Goal: Information Seeking & Learning: Learn about a topic

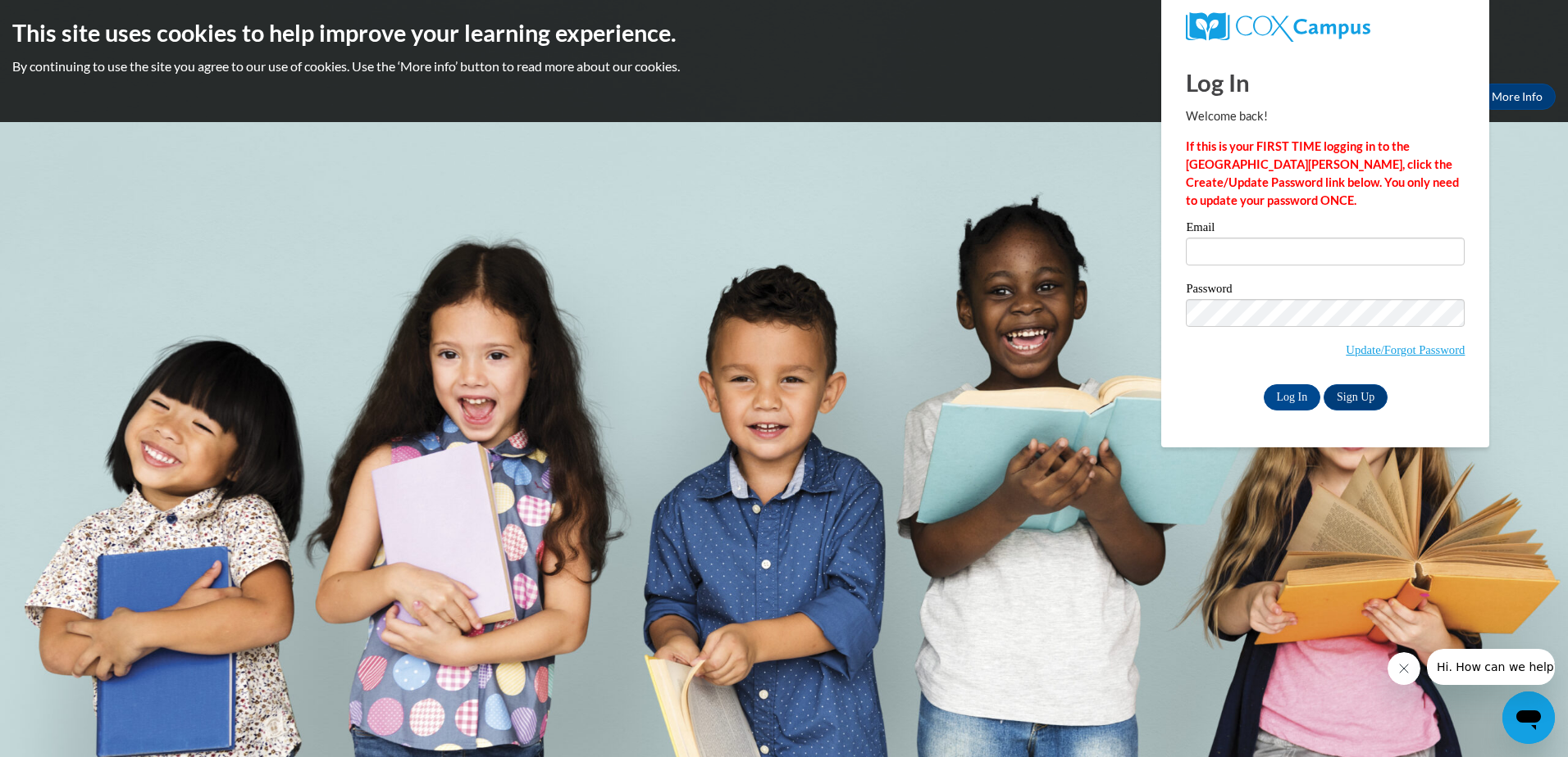
click at [1295, 269] on div "Email" at bounding box center [1325, 249] width 279 height 56
click at [1271, 248] on input "Email" at bounding box center [1325, 251] width 279 height 28
type input "goinsalexus33@gmail.com"
click at [1280, 403] on input "Log In" at bounding box center [1293, 398] width 57 height 27
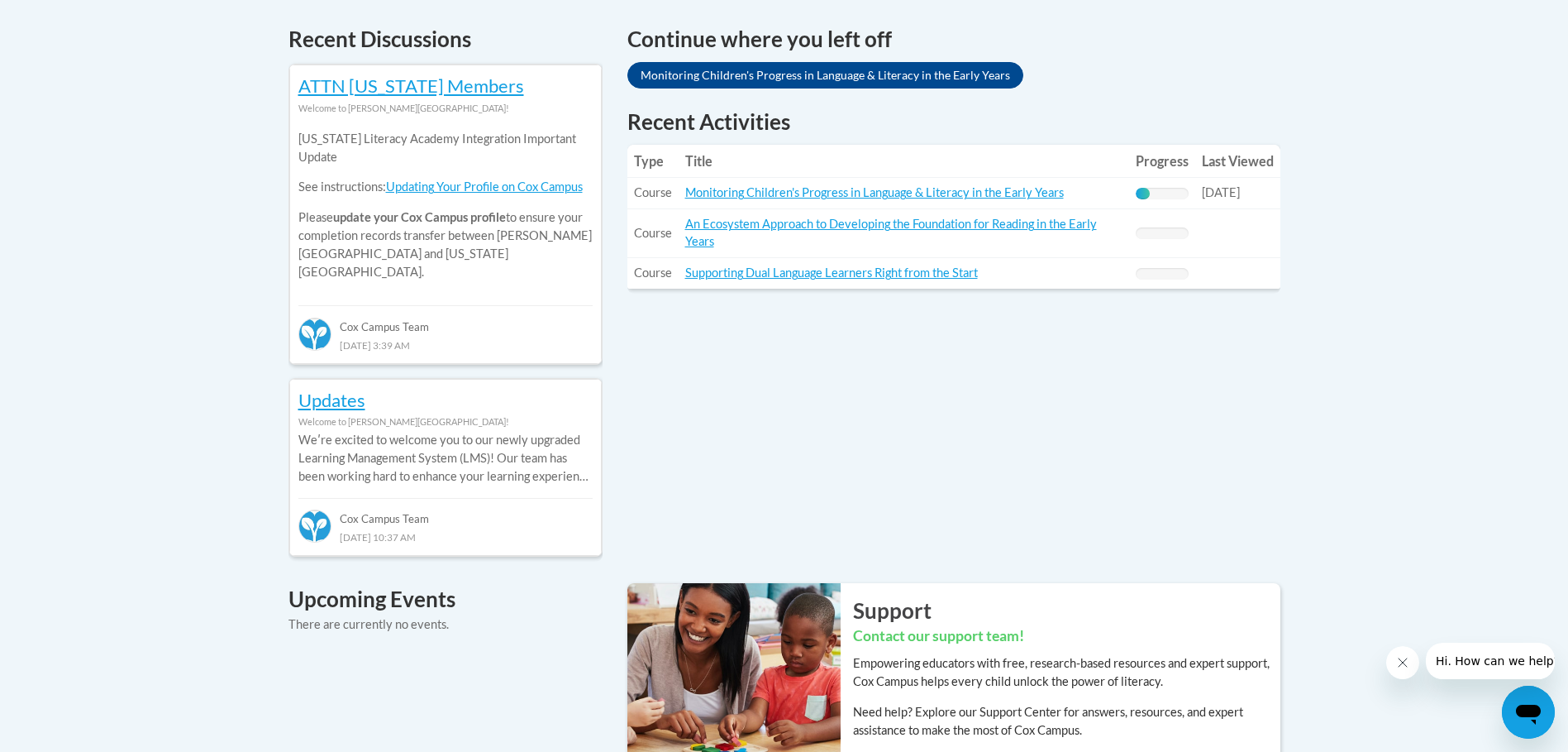
scroll to position [744, 0]
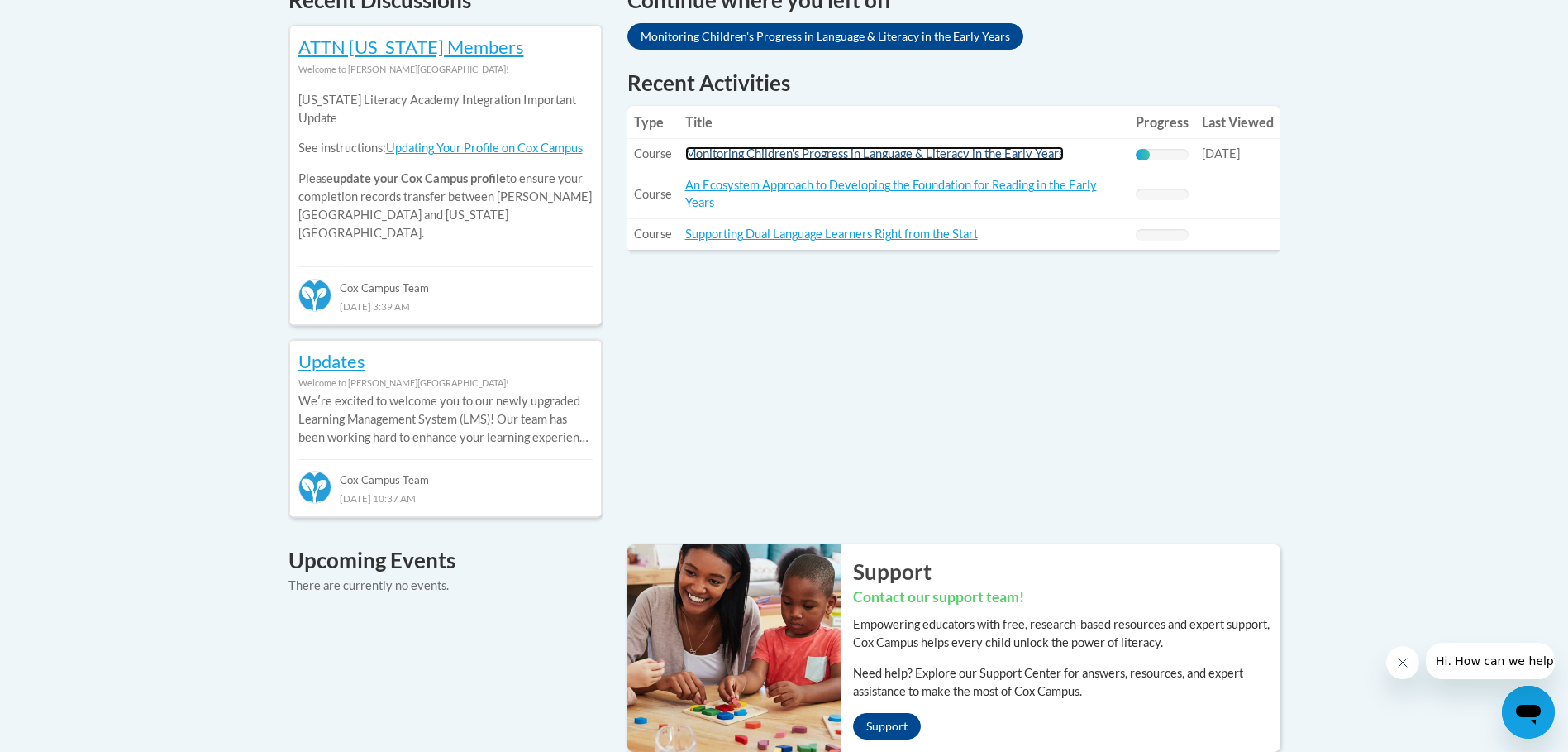
click at [1025, 160] on link "Monitoring Children's Progress in Language & Literacy in the Early Years" at bounding box center [875, 153] width 378 height 14
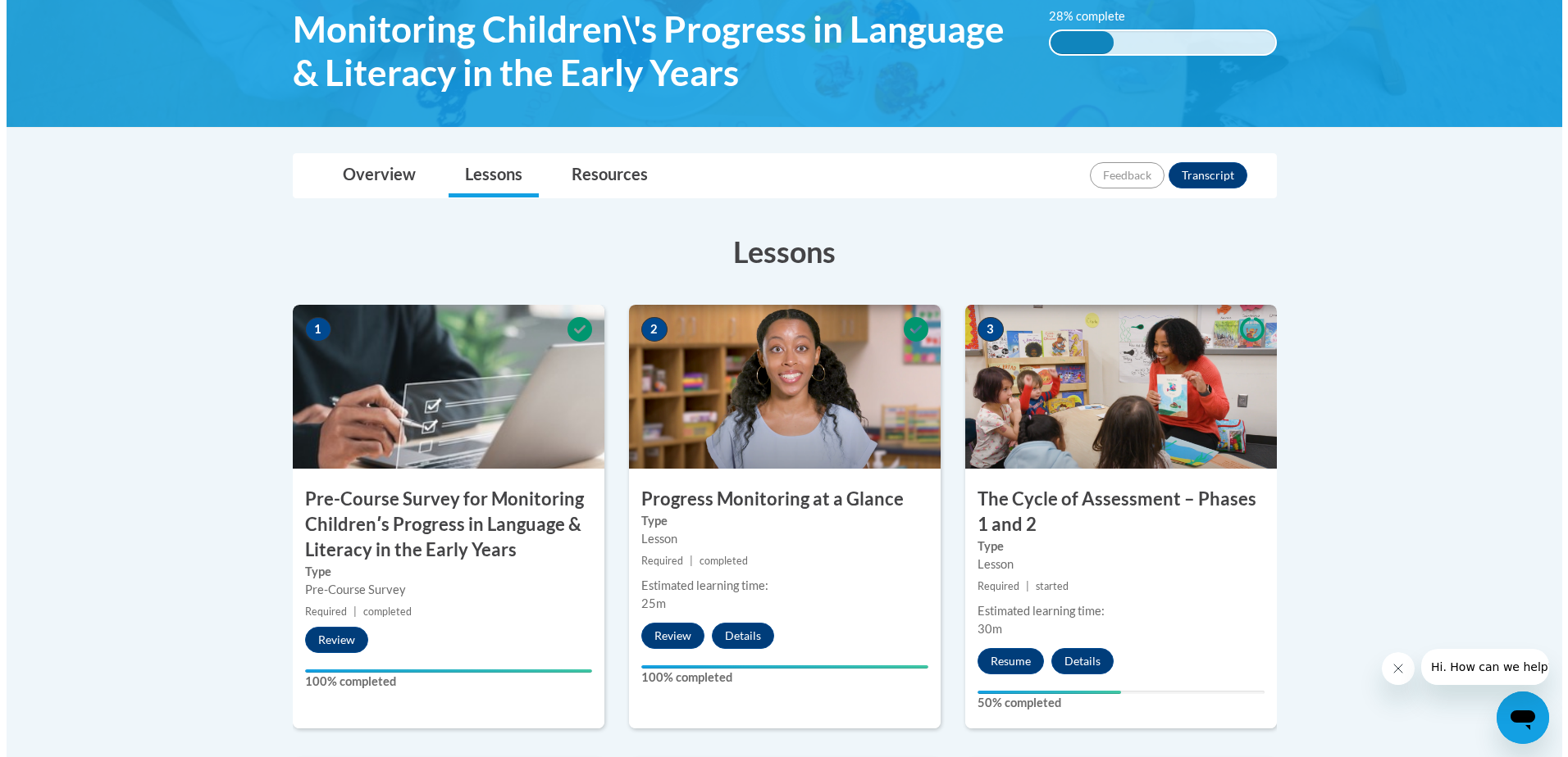
scroll to position [288, 0]
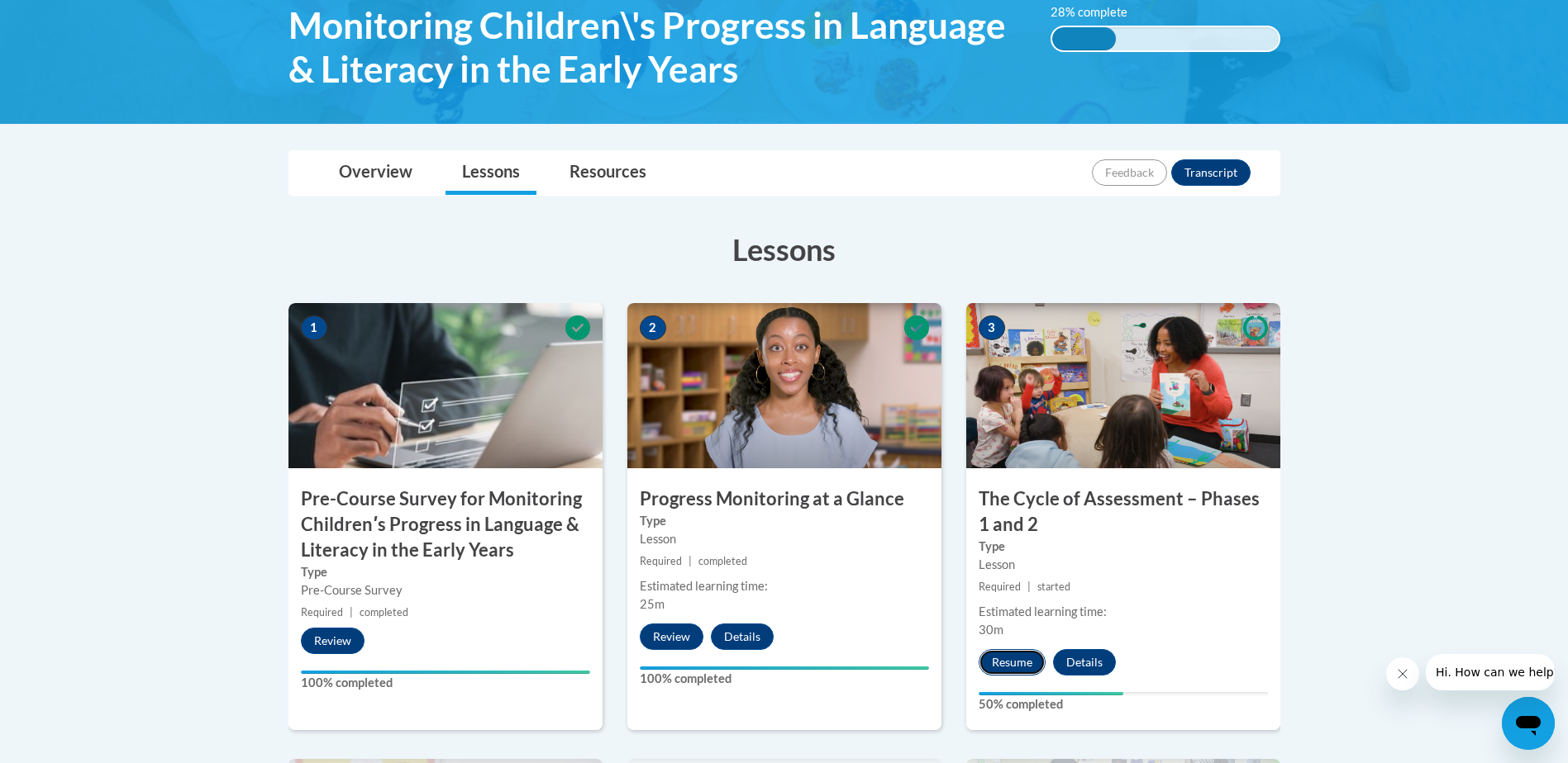
click at [1011, 662] on button "Resume" at bounding box center [1012, 663] width 67 height 27
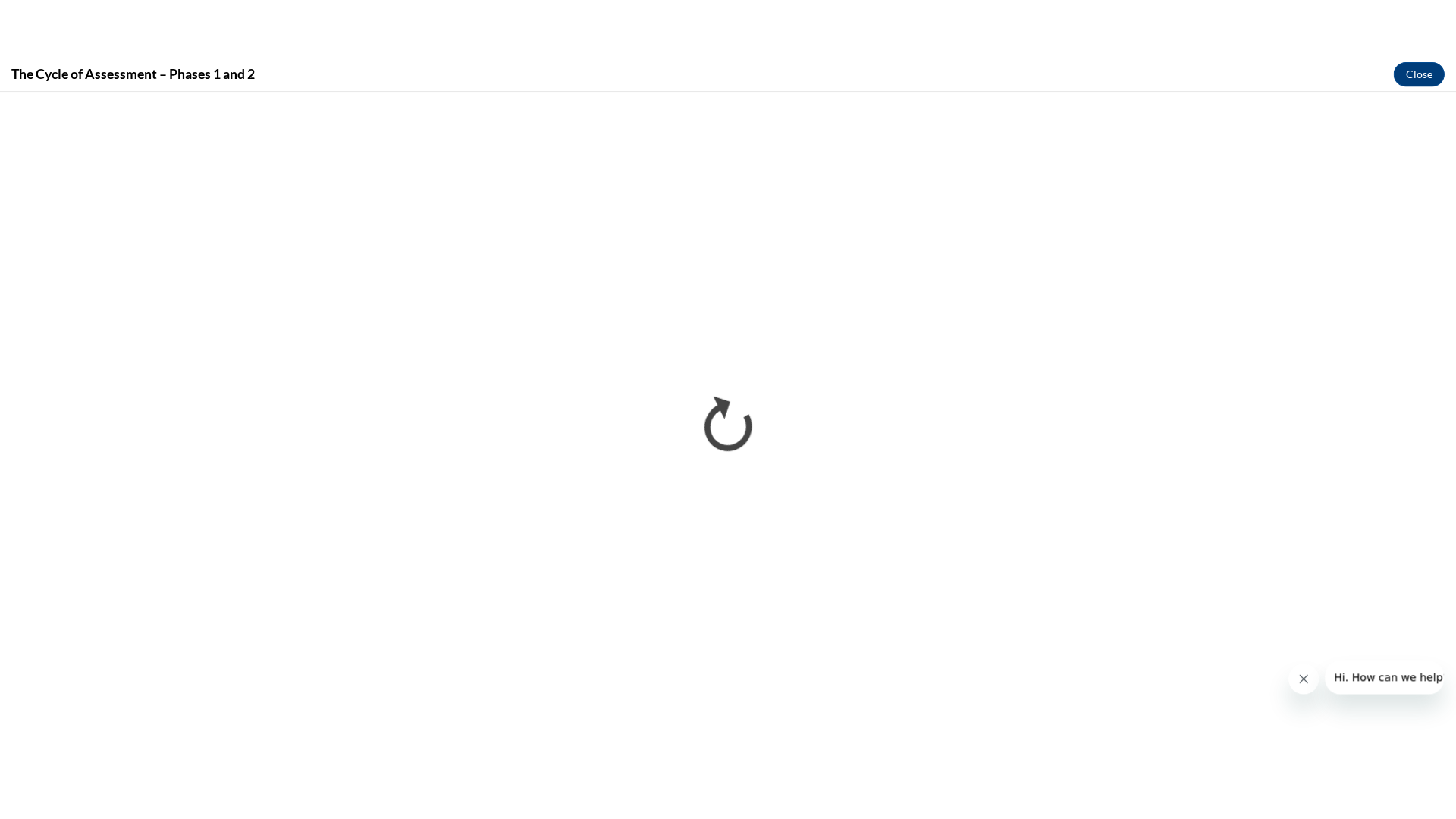
scroll to position [0, 0]
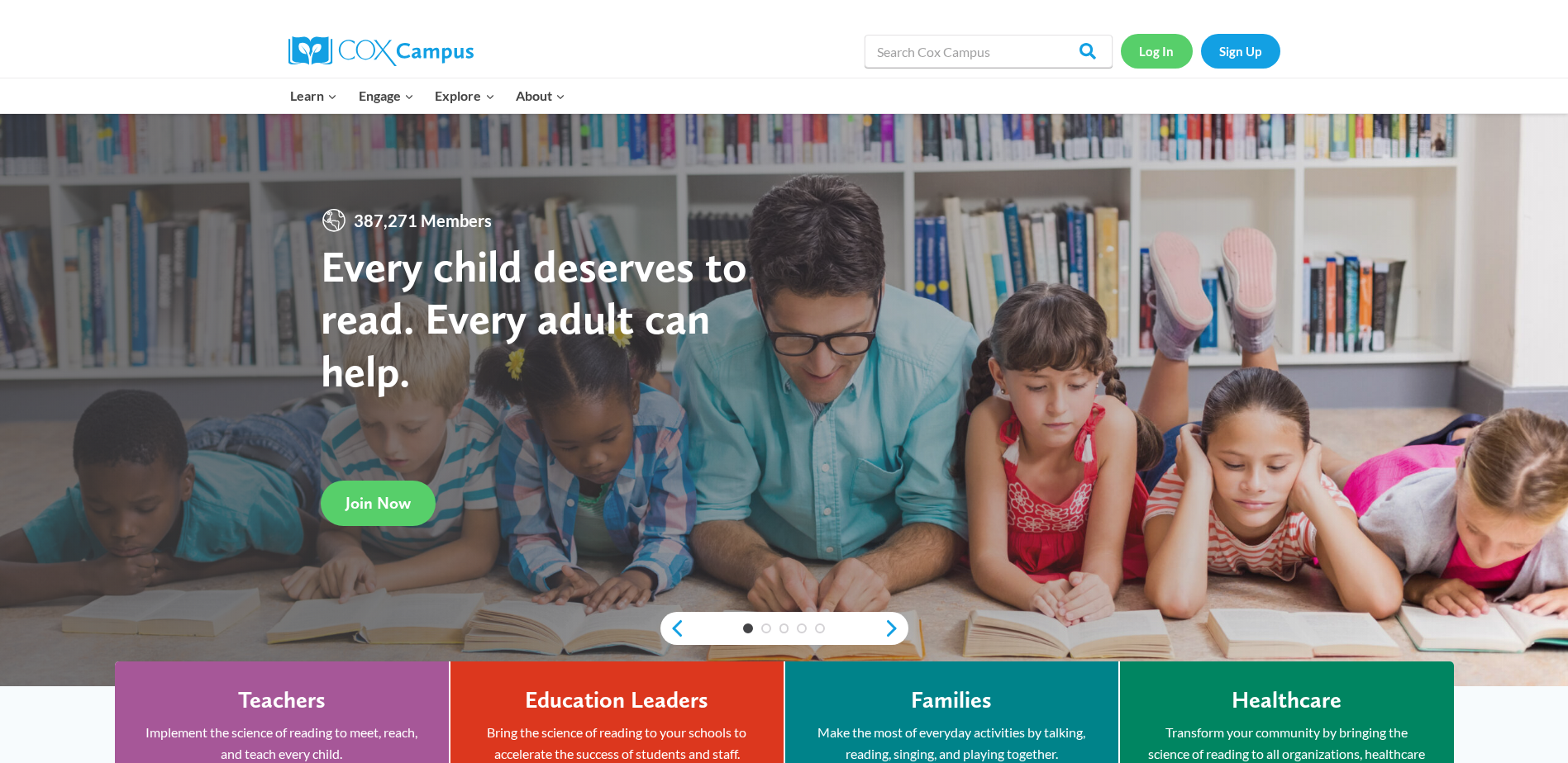
click at [1152, 38] on link "Log In" at bounding box center [1156, 50] width 72 height 34
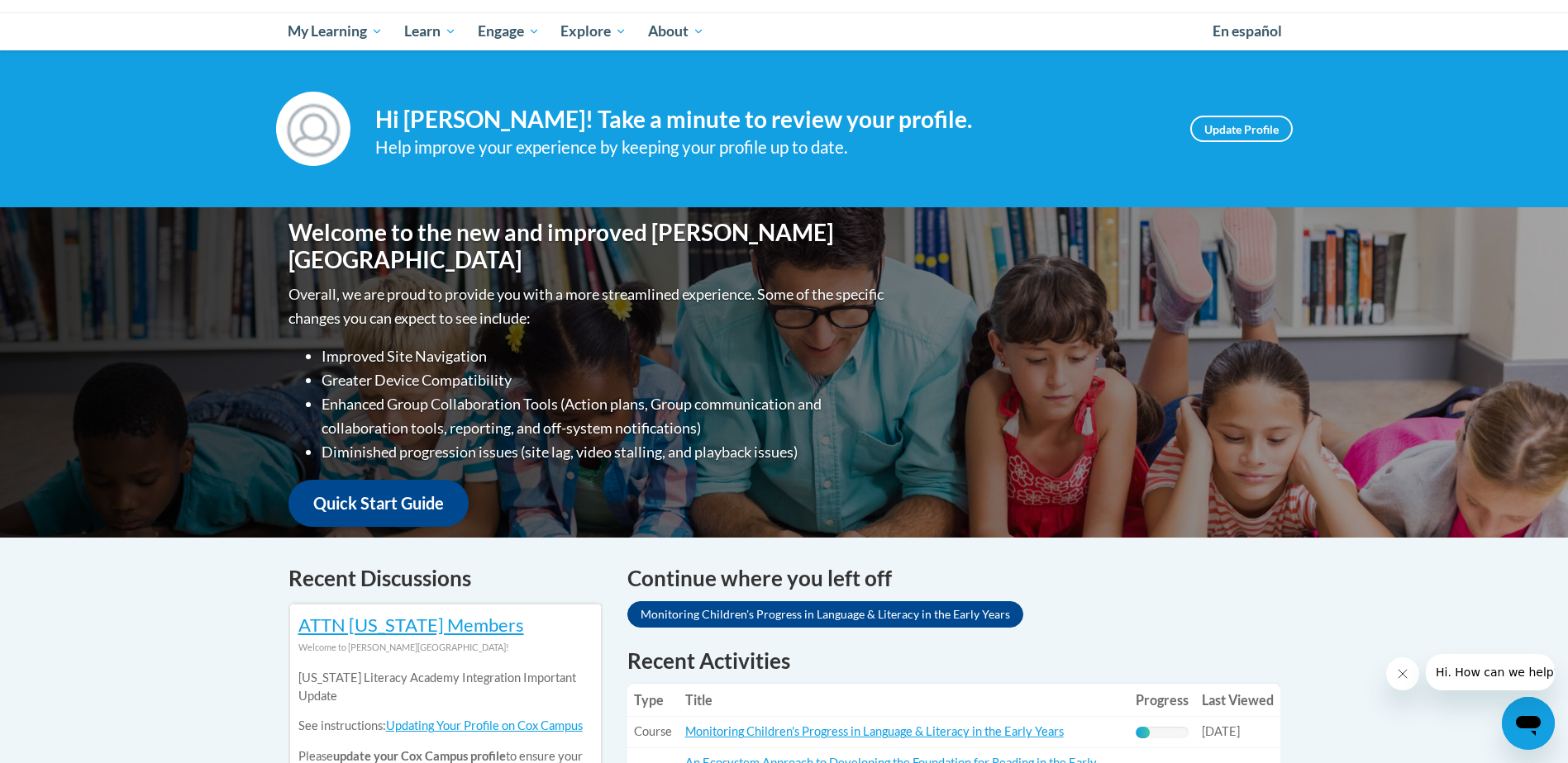
scroll to position [248, 0]
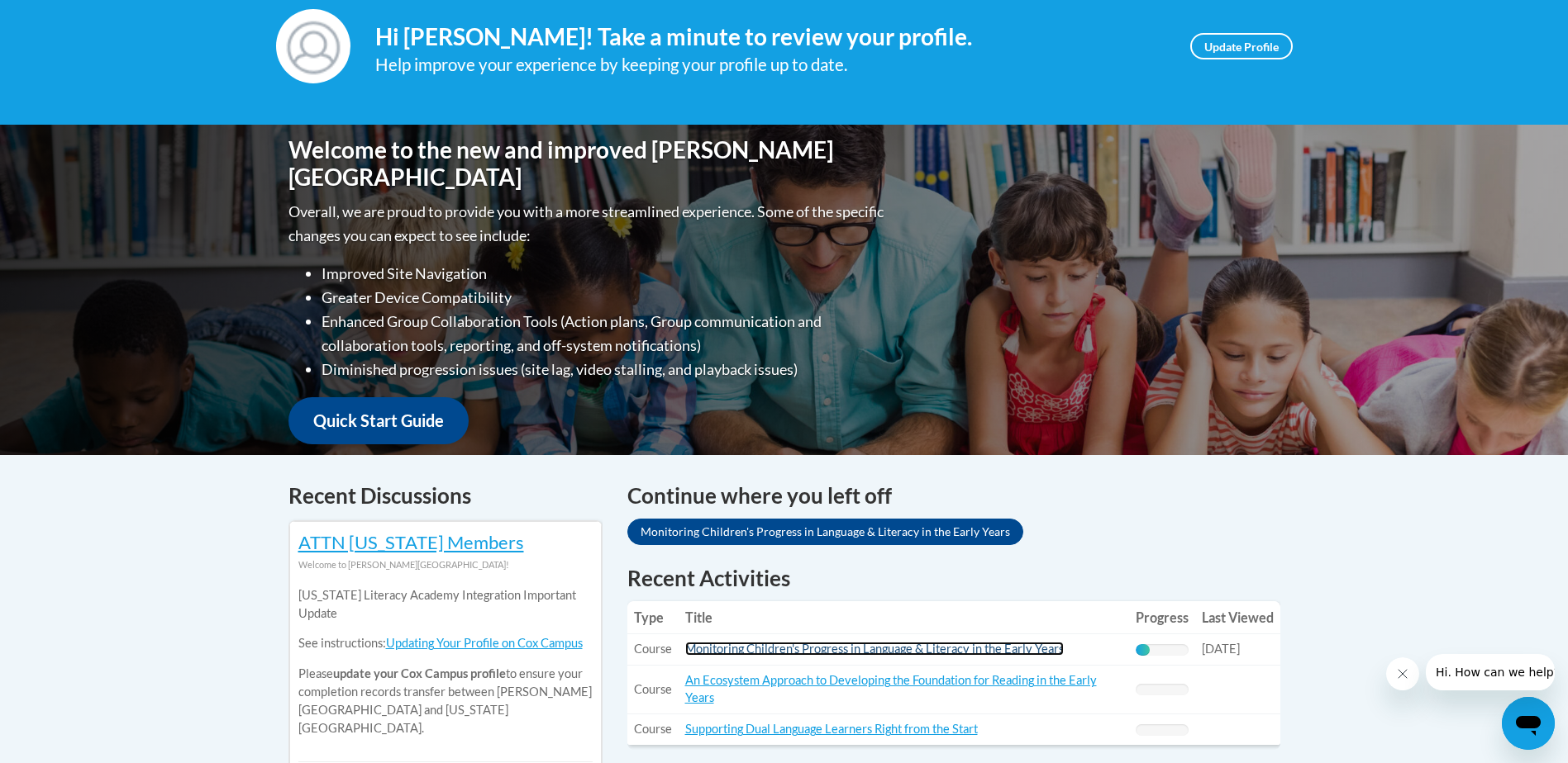
click at [933, 652] on link "Monitoring Children's Progress in Language & Literacy in the Early Years" at bounding box center [875, 649] width 378 height 14
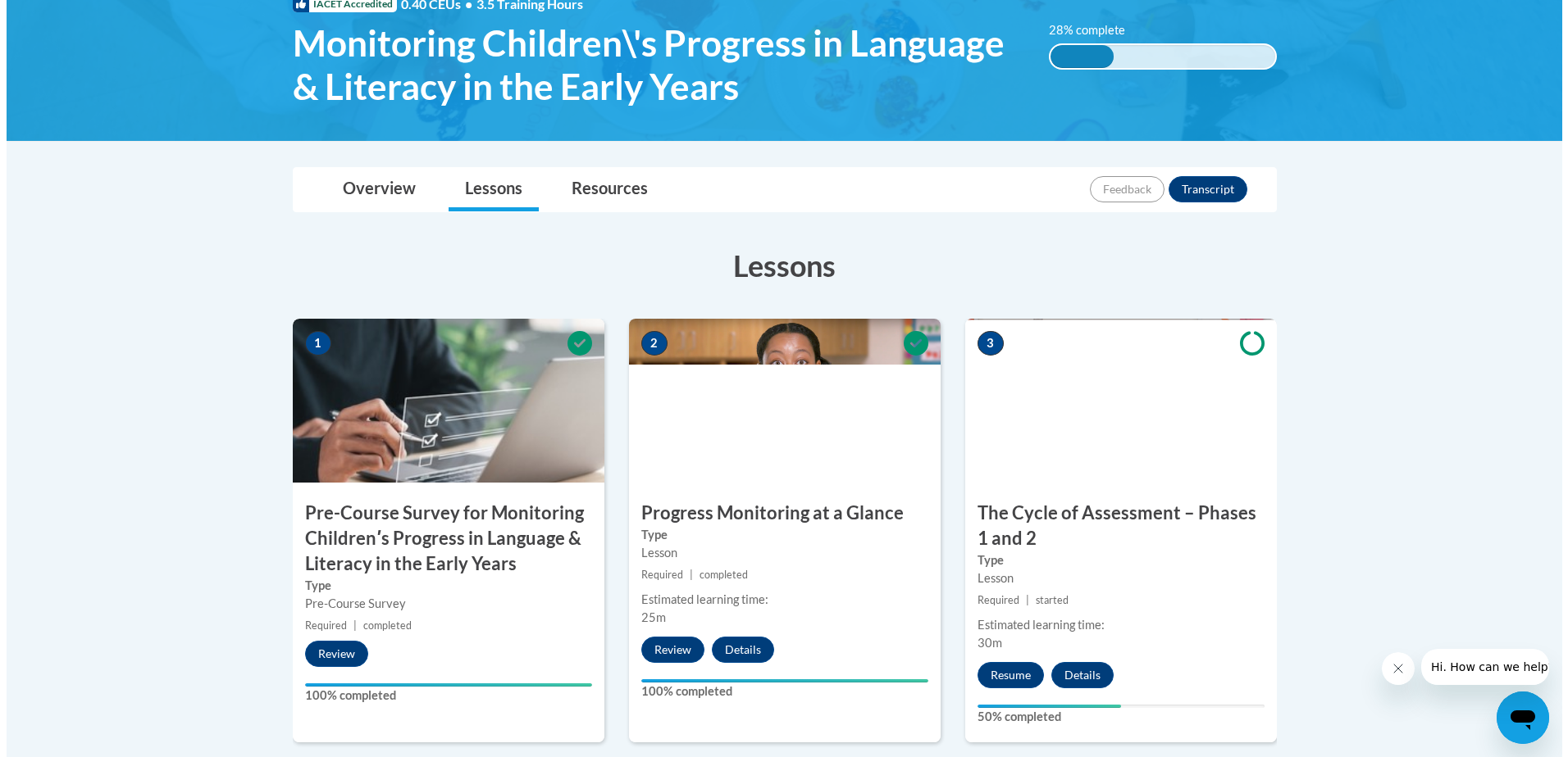
scroll to position [492, 0]
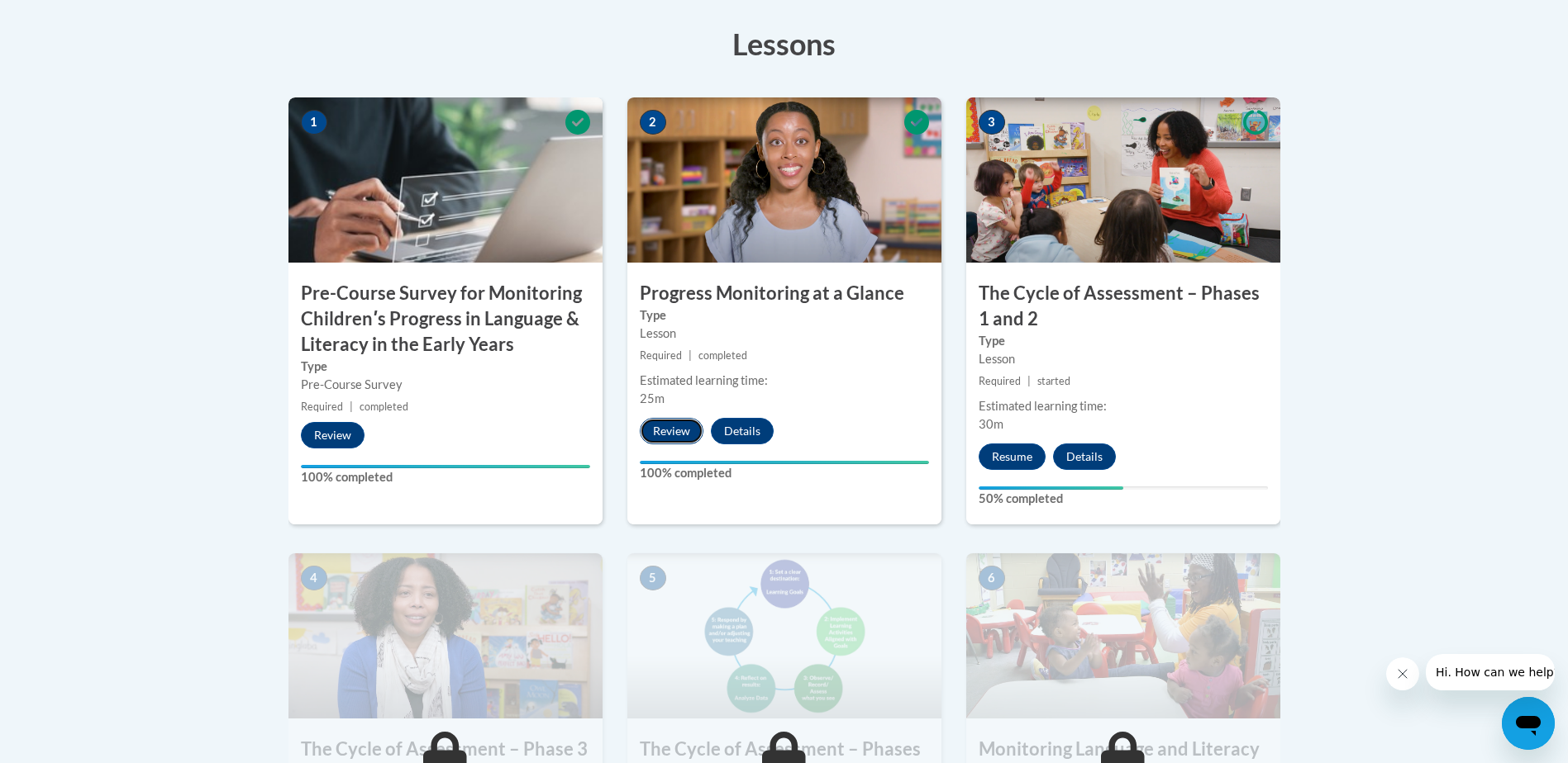
click at [663, 441] on button "Review" at bounding box center [671, 432] width 63 height 27
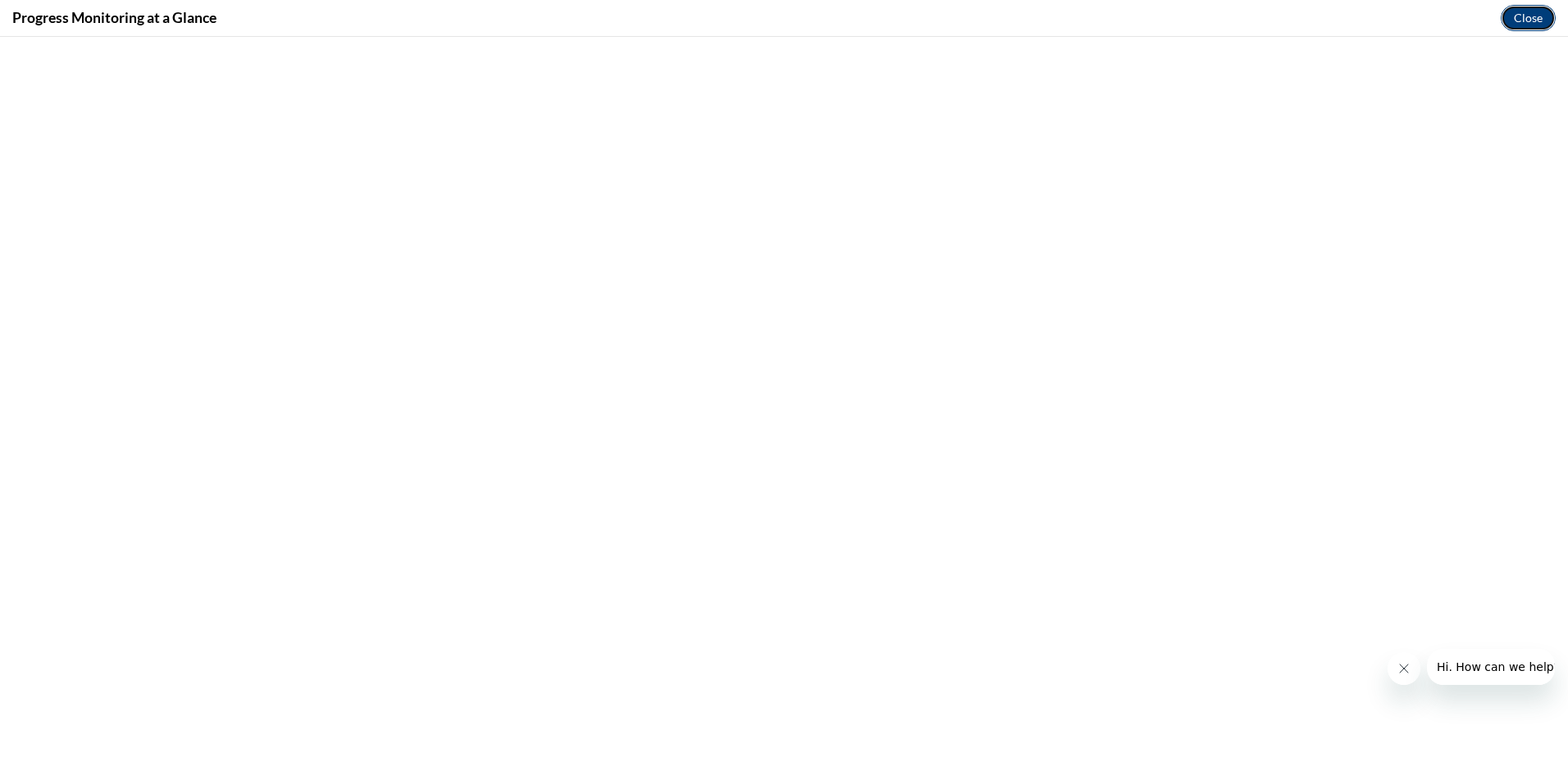
click at [1513, 23] on button "Close" at bounding box center [1528, 18] width 55 height 27
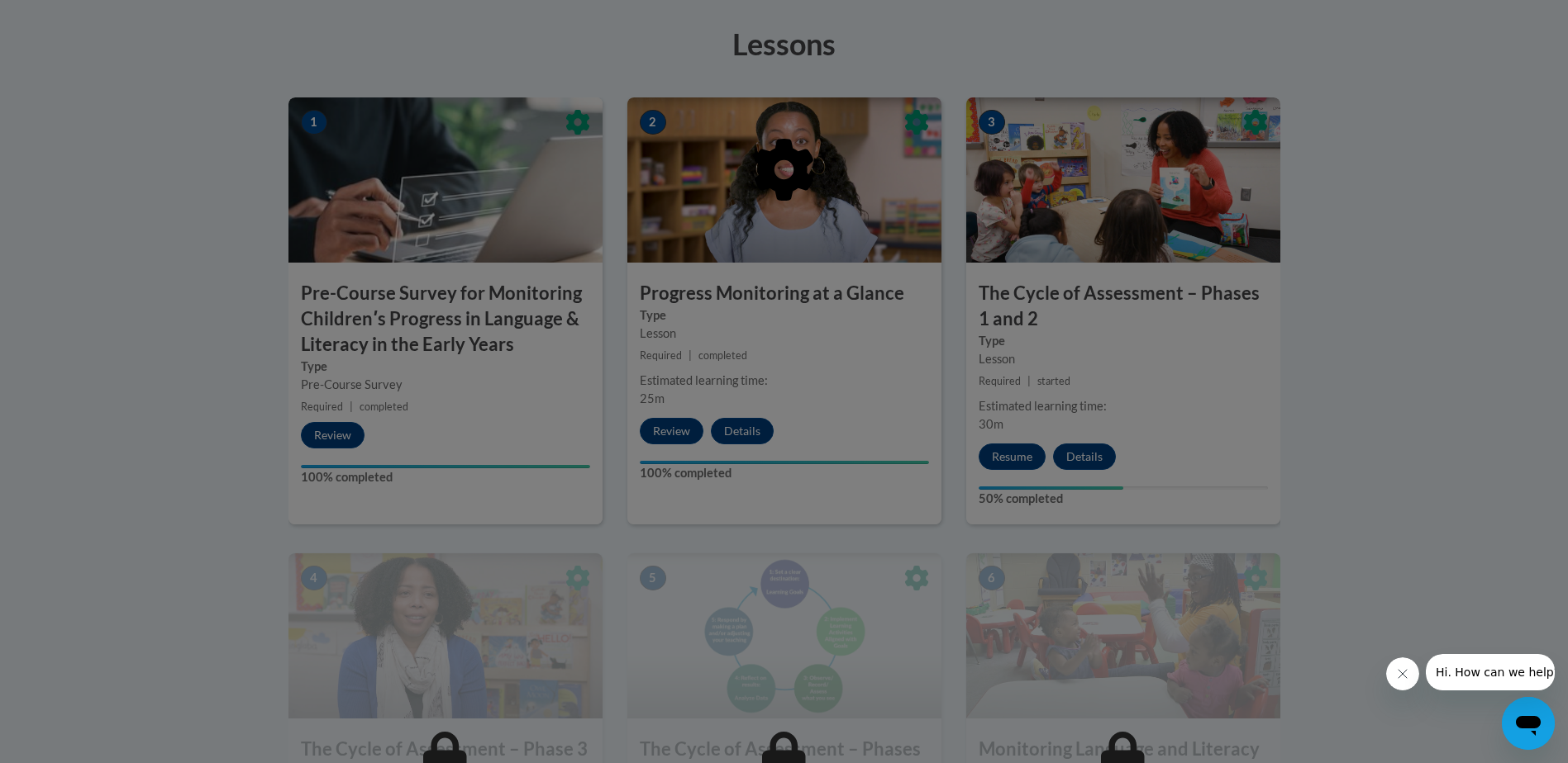
click at [1008, 461] on div at bounding box center [784, 381] width 1568 height 763
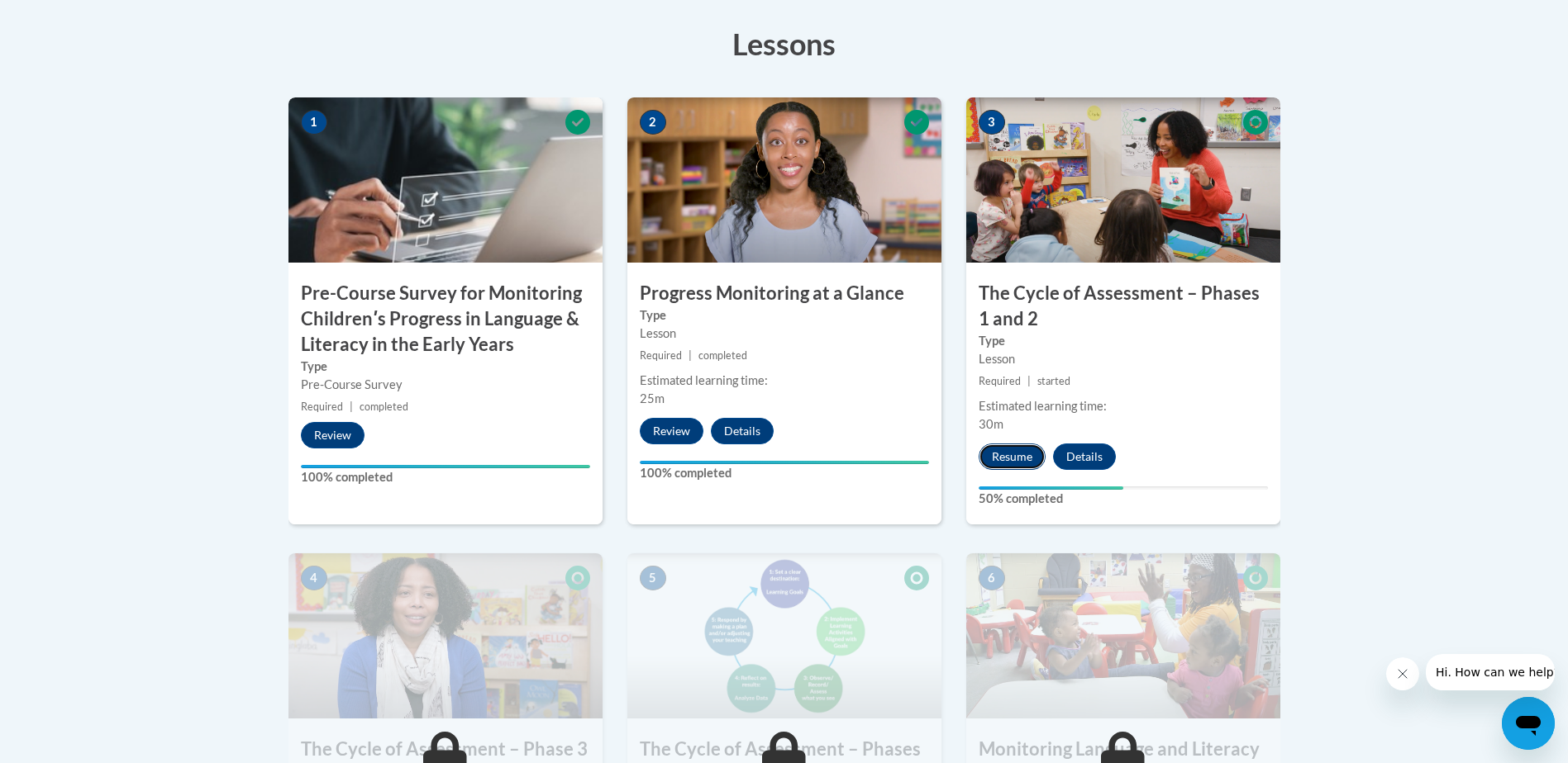
click at [1013, 451] on button "Resume" at bounding box center [1012, 457] width 67 height 27
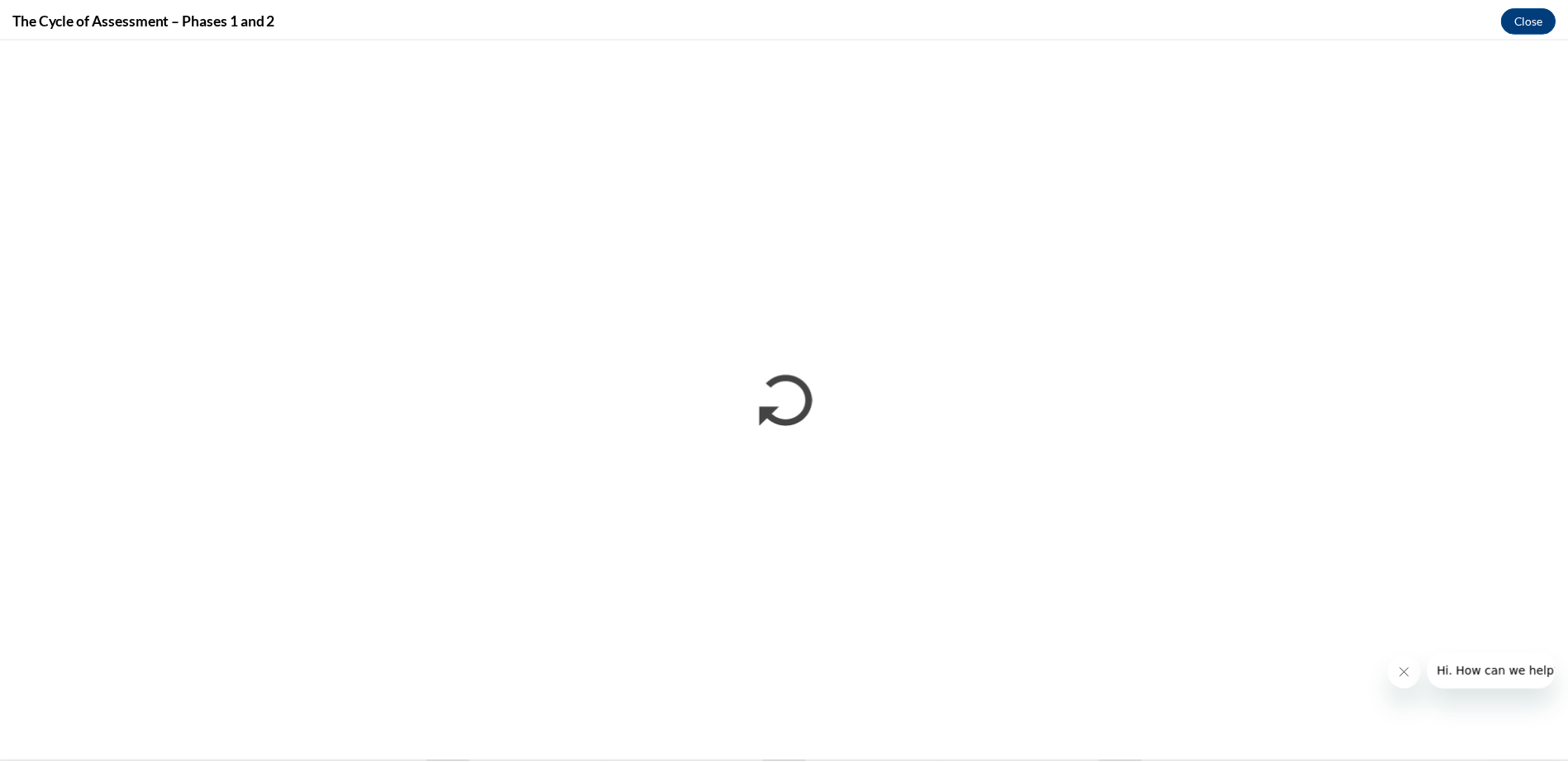
scroll to position [0, 0]
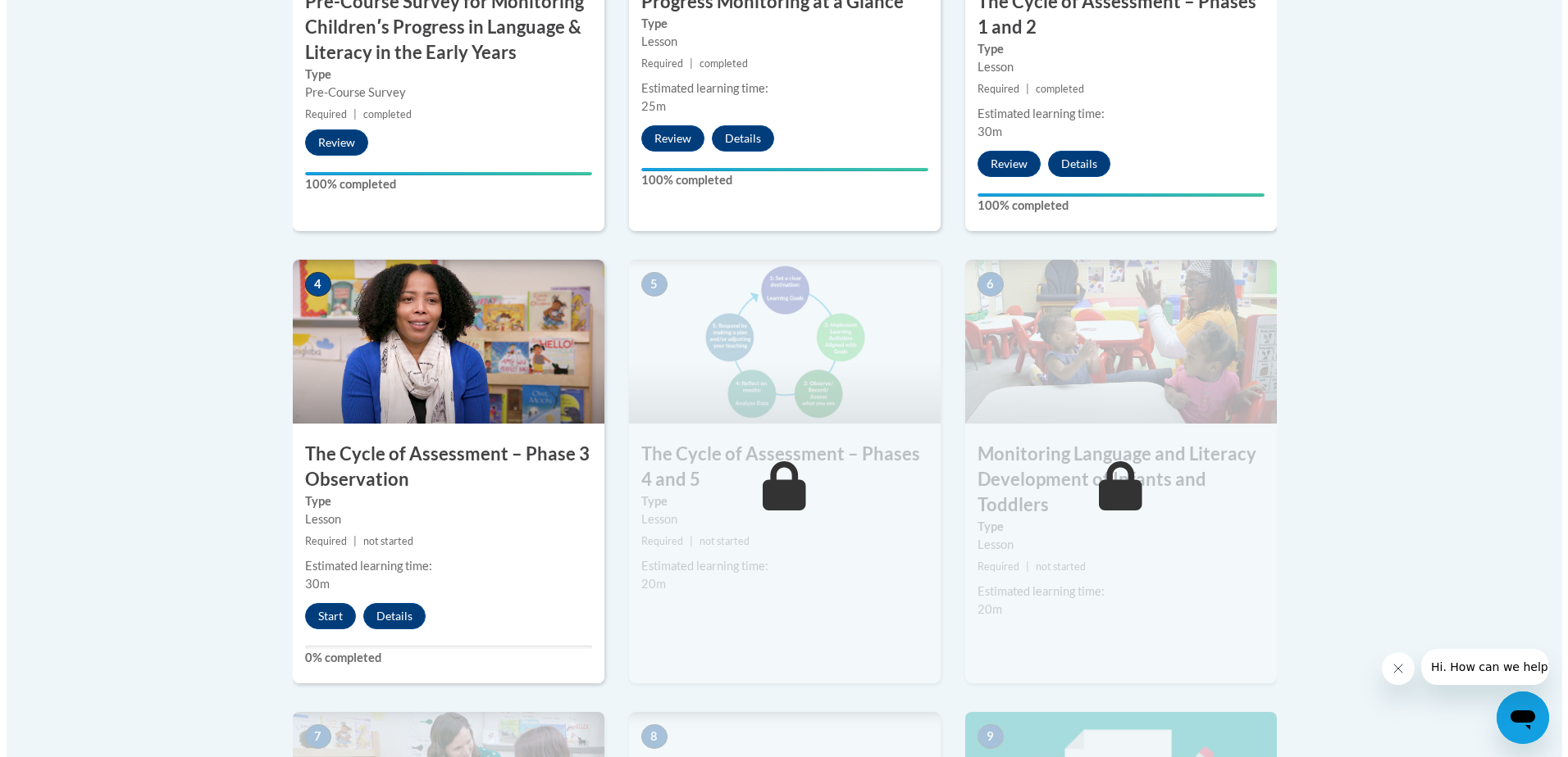
scroll to position [738, 0]
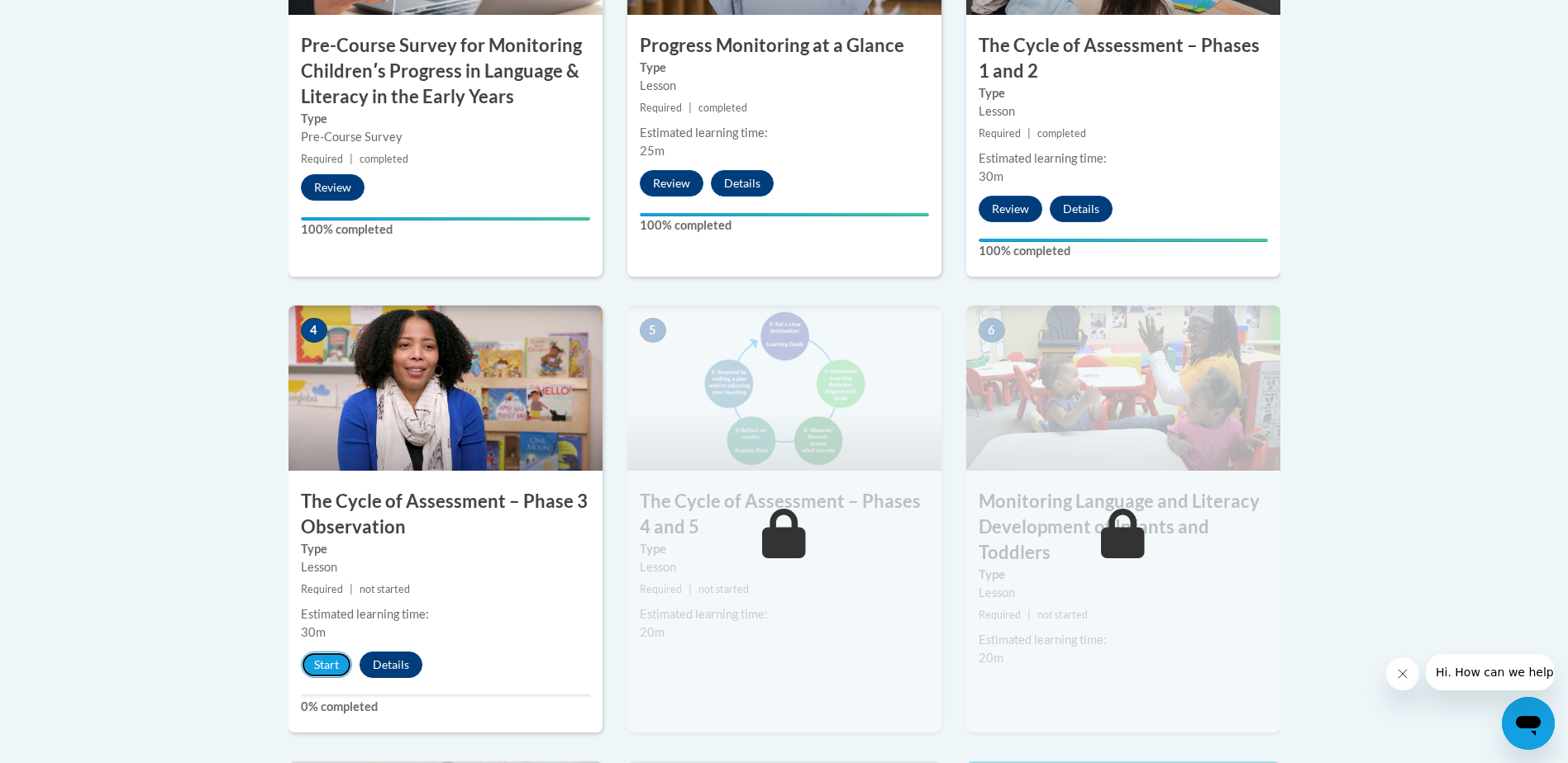
click at [365, 666] on div "Start Details Feedback" at bounding box center [365, 665] width 155 height 27
click at [342, 669] on button "Start" at bounding box center [326, 665] width 51 height 27
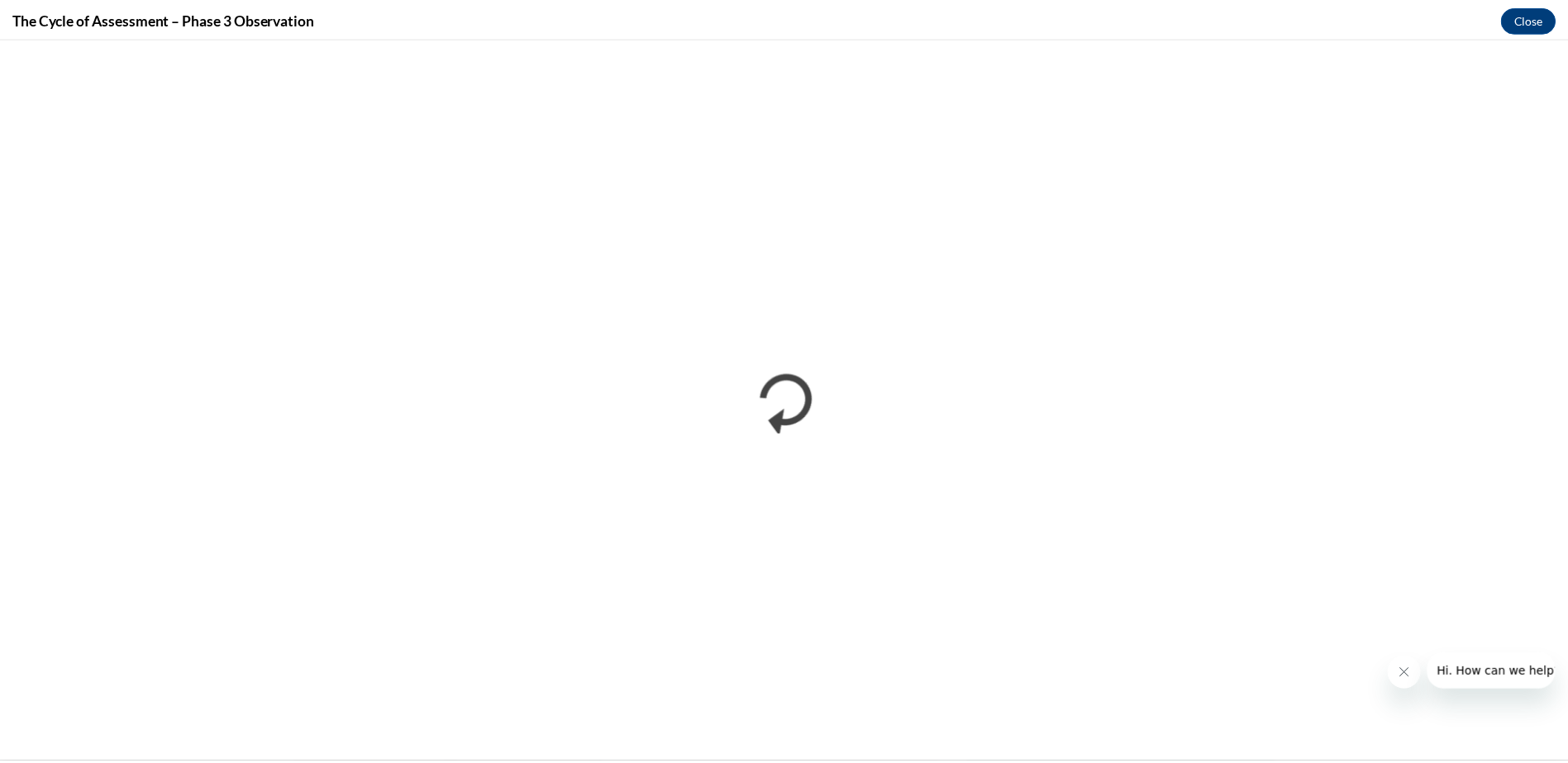
scroll to position [0, 0]
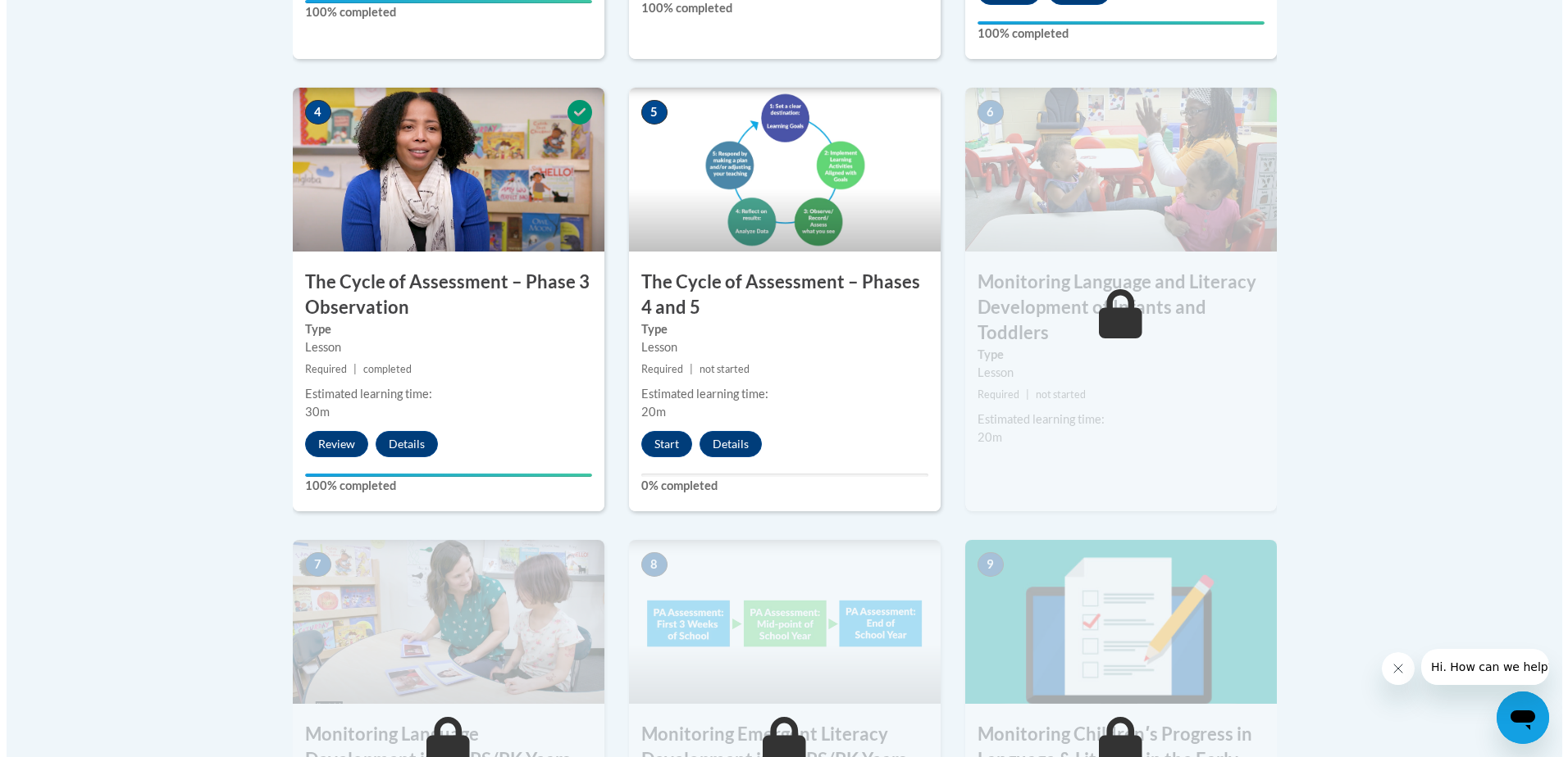
scroll to position [984, 0]
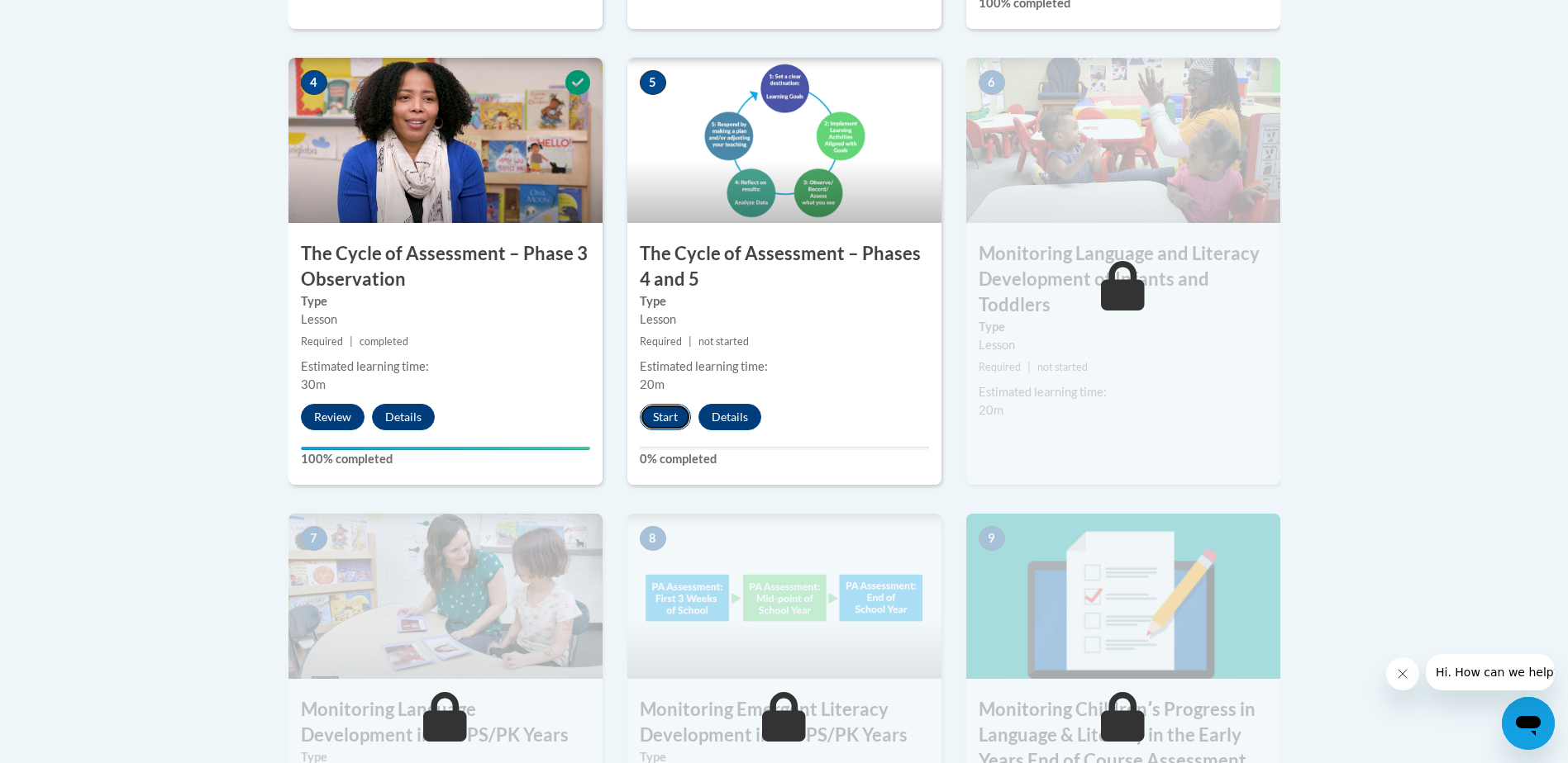
click at [657, 410] on button "Start" at bounding box center [664, 417] width 51 height 27
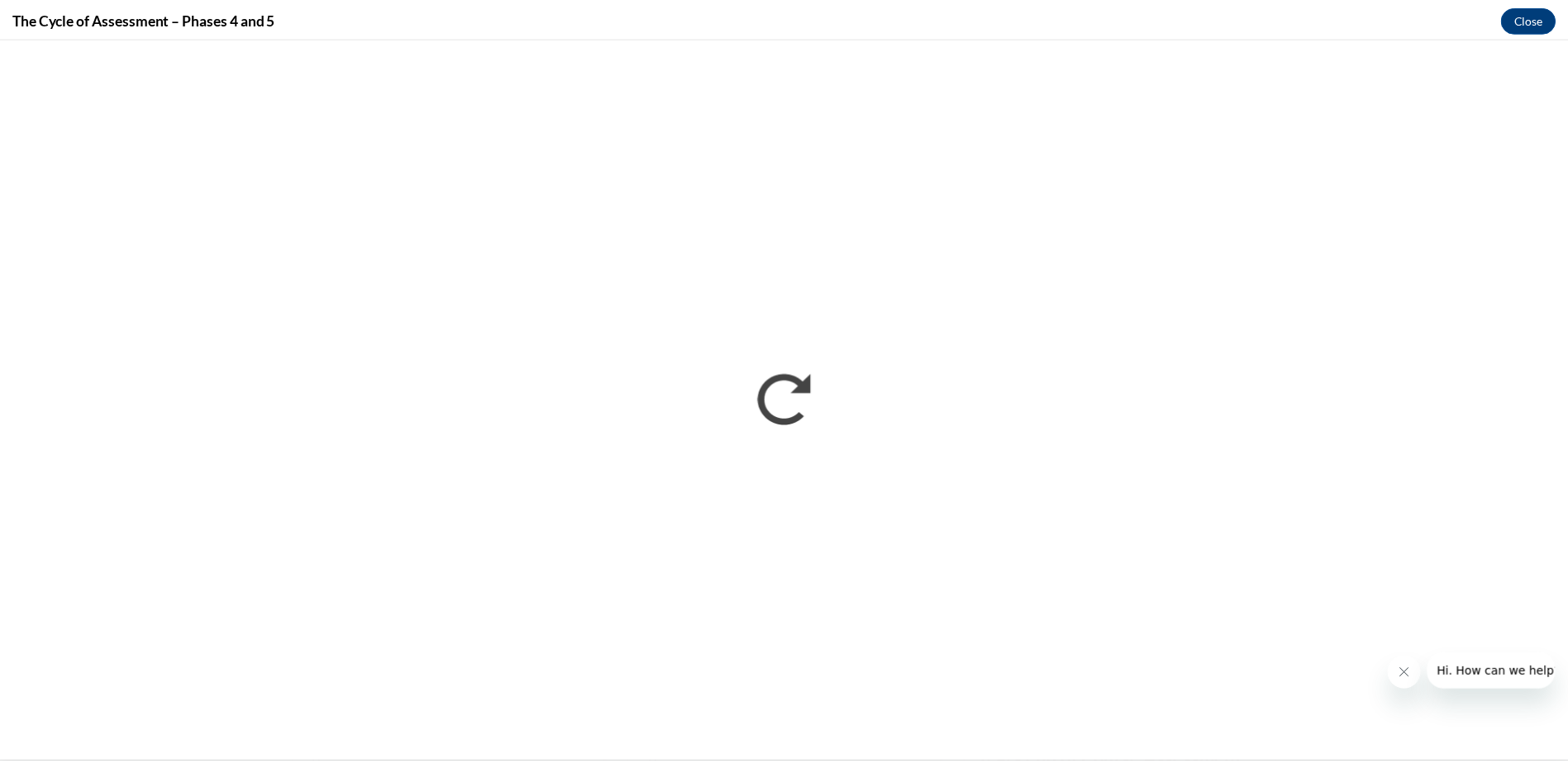
scroll to position [0, 0]
